Goal: Navigation & Orientation: Understand site structure

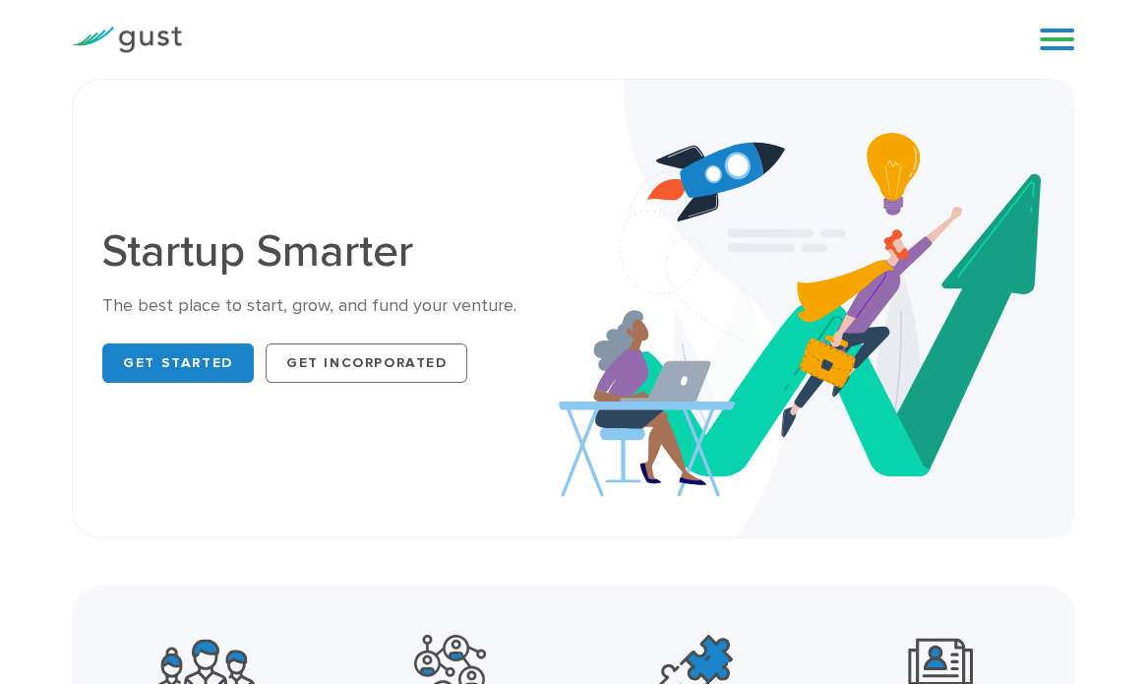
click at [1053, 38] on link at bounding box center [1057, 40] width 34 height 30
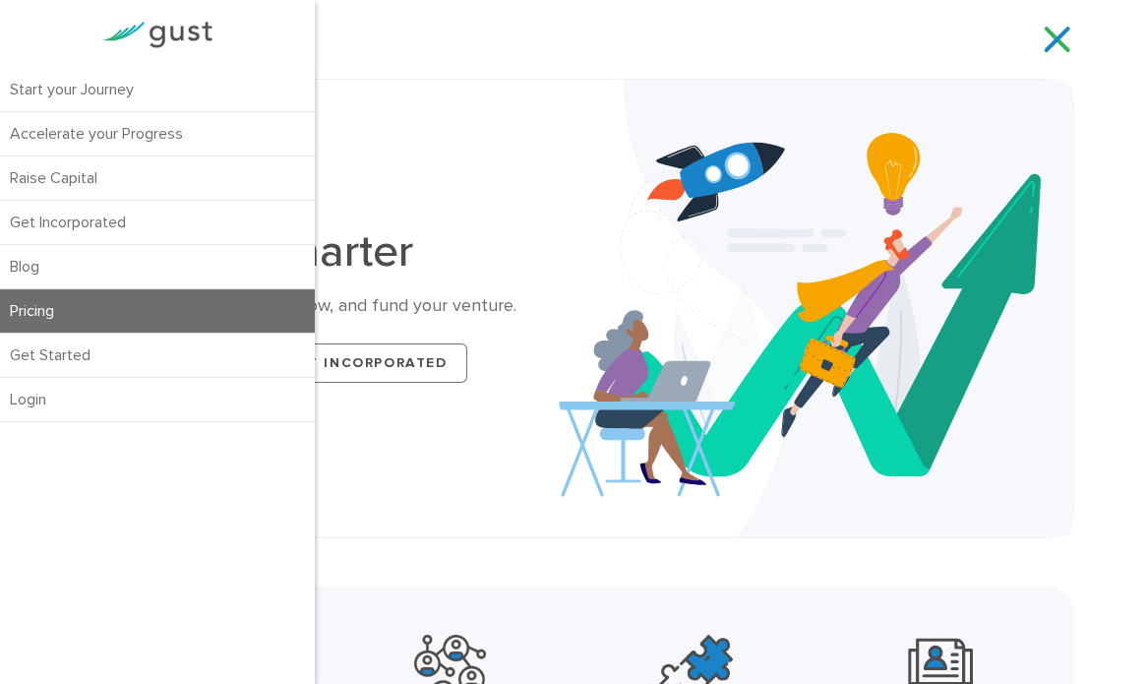
click at [183, 300] on link "Pricing" at bounding box center [157, 310] width 315 height 43
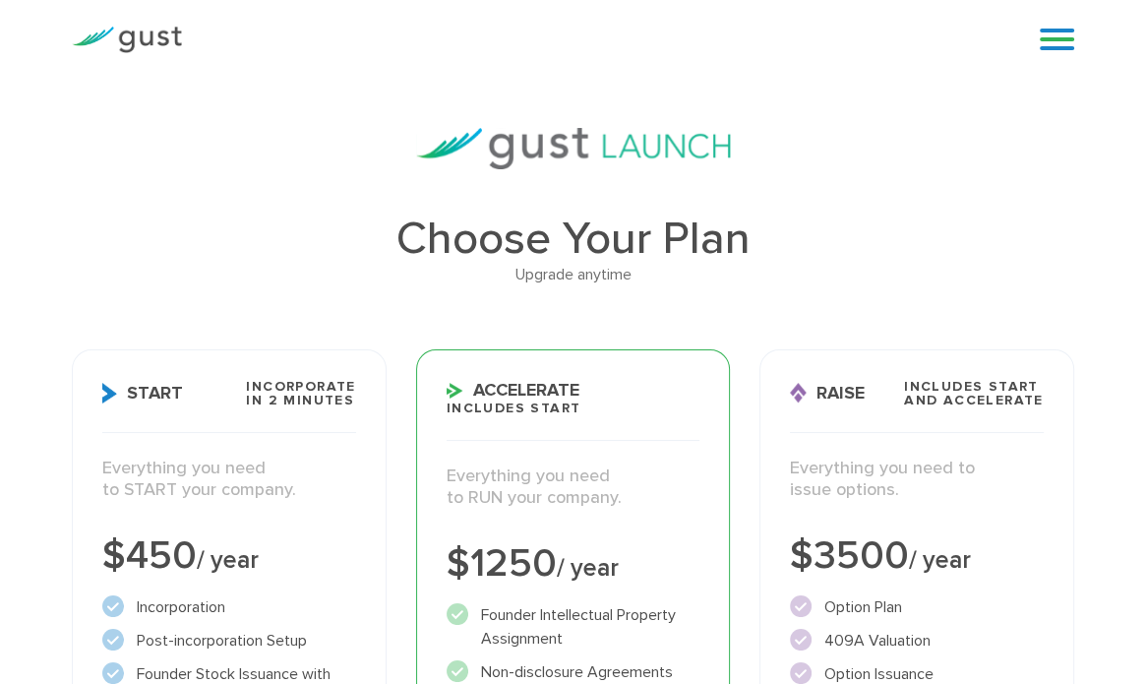
click at [232, 235] on h1 "Choose Your Plan" at bounding box center [573, 238] width 1002 height 45
click at [1063, 41] on link at bounding box center [1057, 40] width 34 height 30
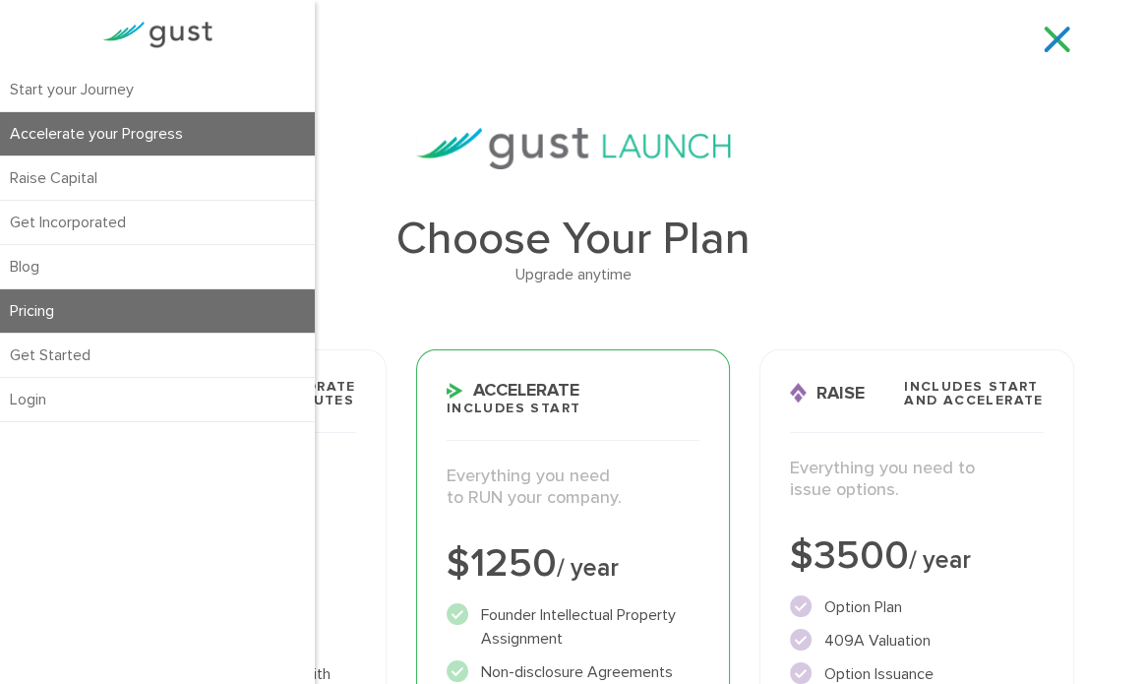
click at [183, 132] on link "Accelerate your Progress" at bounding box center [157, 133] width 315 height 43
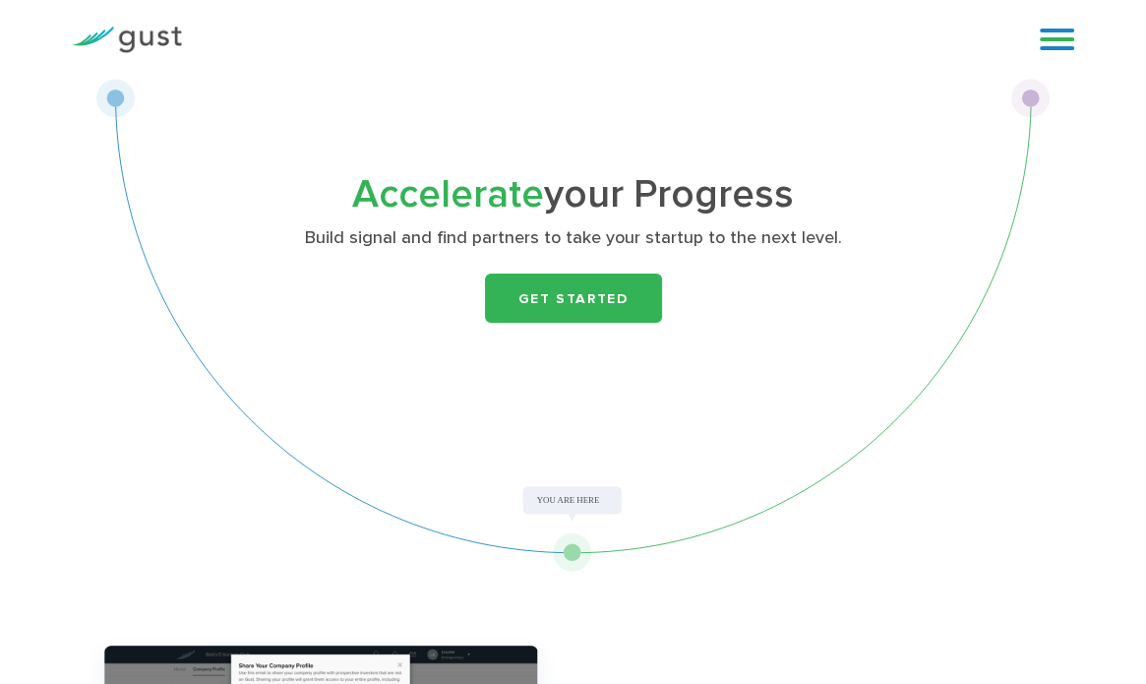
click at [1060, 34] on link at bounding box center [1057, 40] width 34 height 30
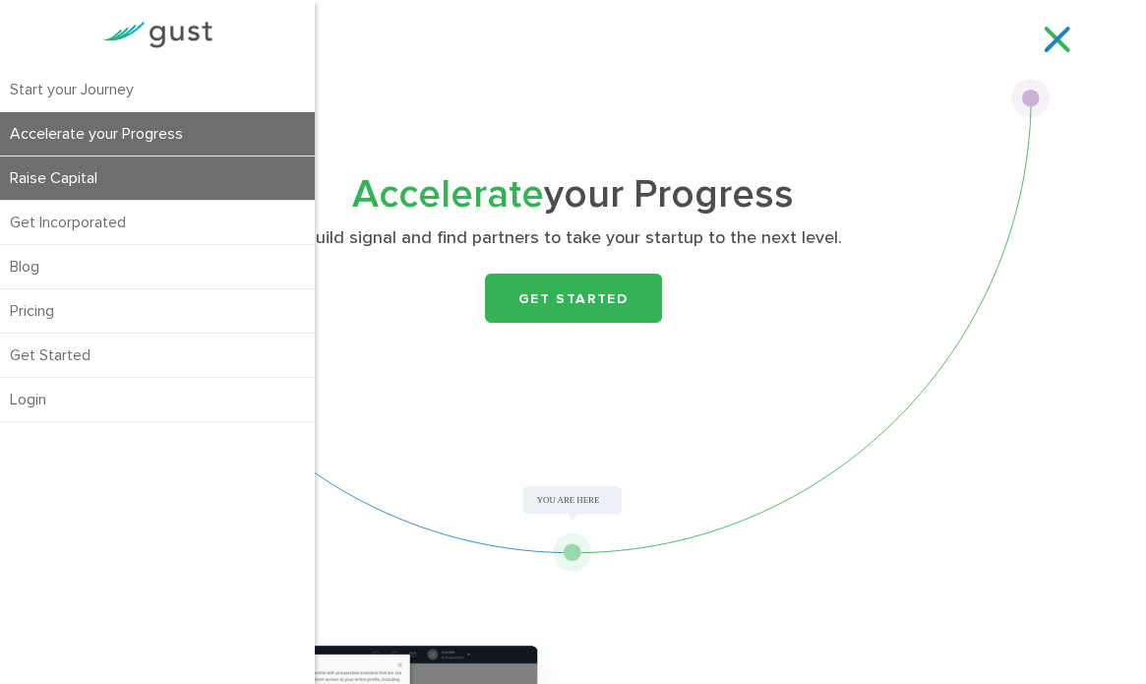
click at [102, 163] on link "Raise Capital" at bounding box center [157, 177] width 315 height 43
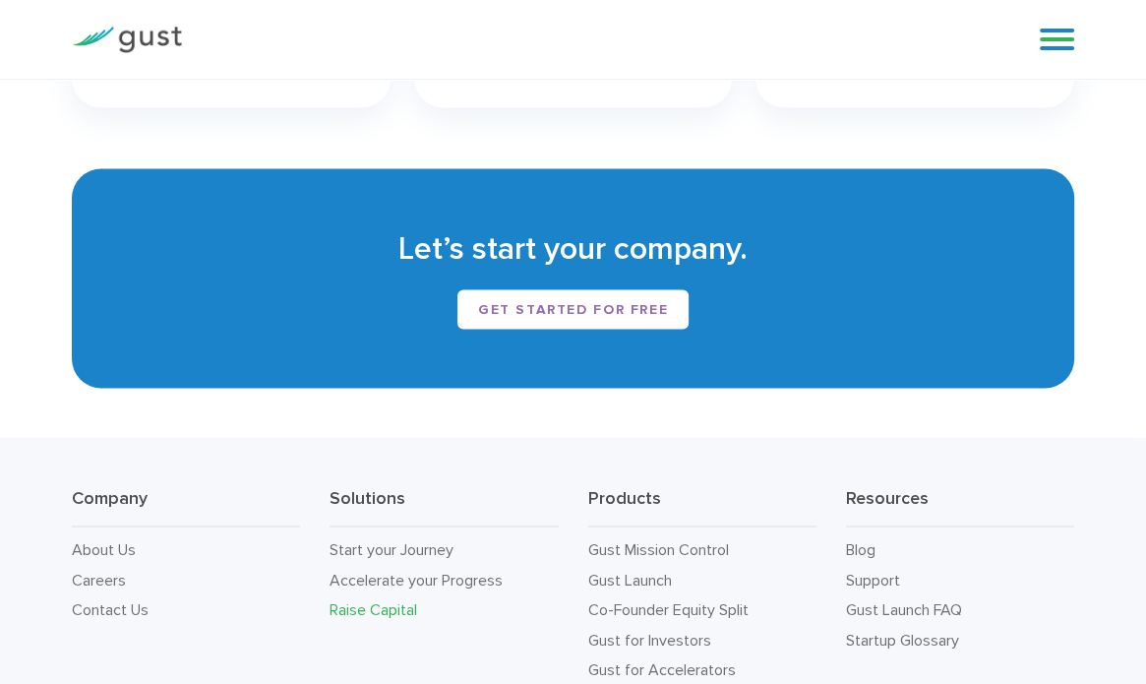
scroll to position [2635, 0]
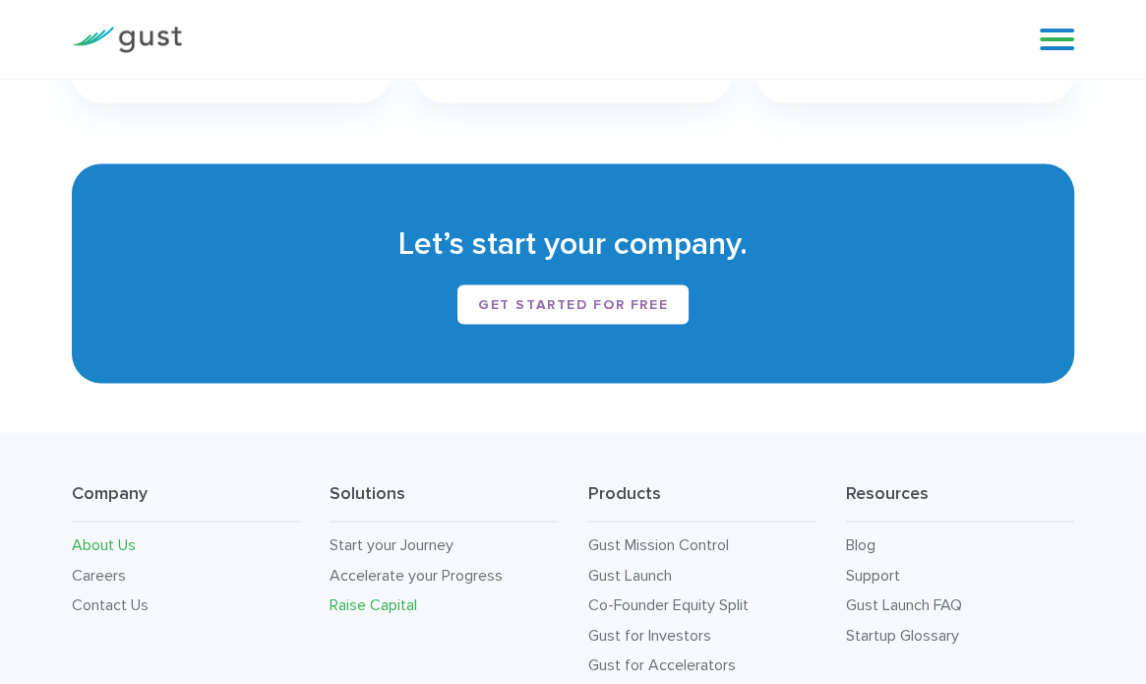
click at [108, 553] on link "About Us" at bounding box center [104, 543] width 64 height 19
